Goal: Check status

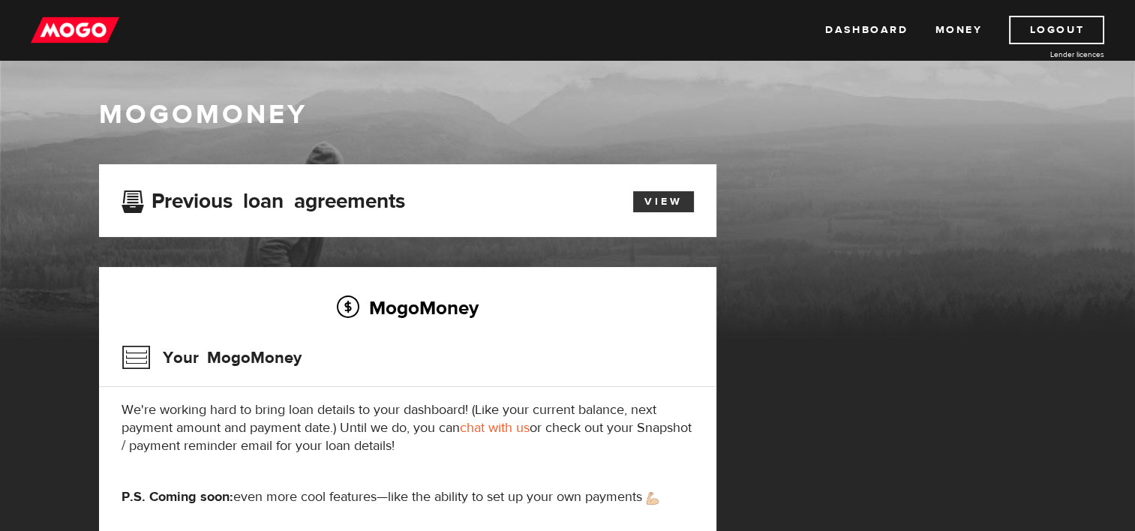
click at [670, 199] on link "View" at bounding box center [663, 201] width 61 height 21
click at [669, 203] on link "View" at bounding box center [663, 201] width 61 height 21
click at [62, 27] on img at bounding box center [75, 30] width 89 height 29
